Goal: Navigation & Orientation: Find specific page/section

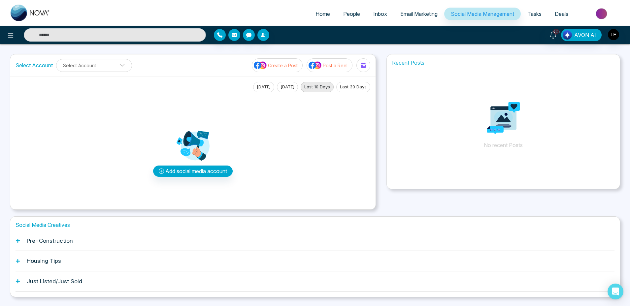
click at [62, 240] on h1 "Pre-Construction" at bounding box center [50, 241] width 46 height 7
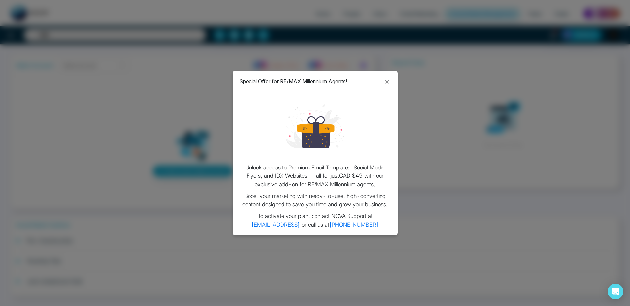
click at [390, 83] on icon at bounding box center [387, 82] width 8 height 8
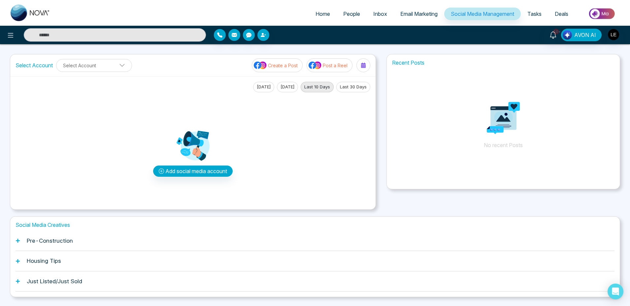
click at [607, 35] on div "10+ AVON AI" at bounding box center [499, 35] width 255 height 13
click at [616, 37] on img "button" at bounding box center [613, 34] width 11 height 11
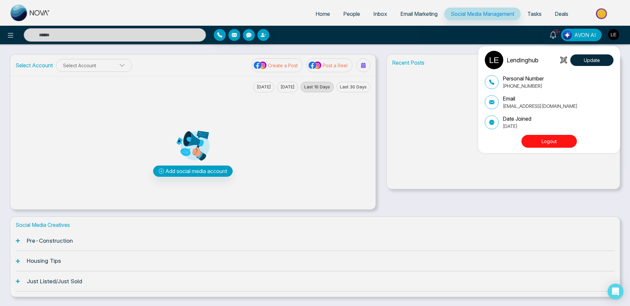
click at [548, 143] on button "Logout" at bounding box center [549, 141] width 55 height 13
